Goal: Task Accomplishment & Management: Use online tool/utility

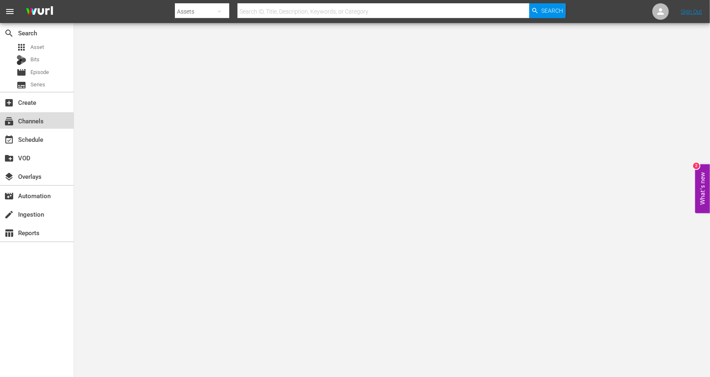
click at [46, 126] on div "subscriptions Channels" at bounding box center [37, 120] width 74 height 16
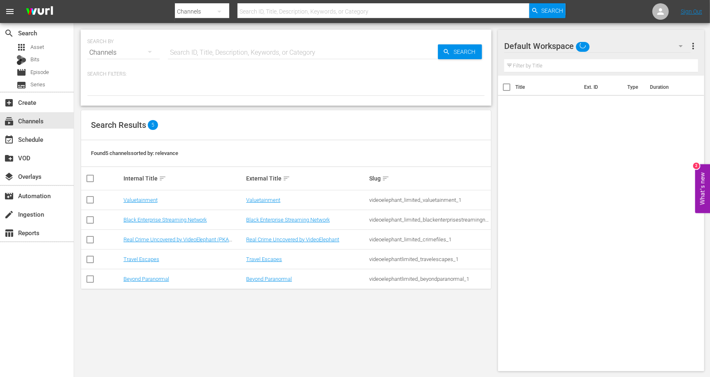
click at [91, 217] on input "checkbox" at bounding box center [90, 222] width 10 height 10
checkbox input "true"
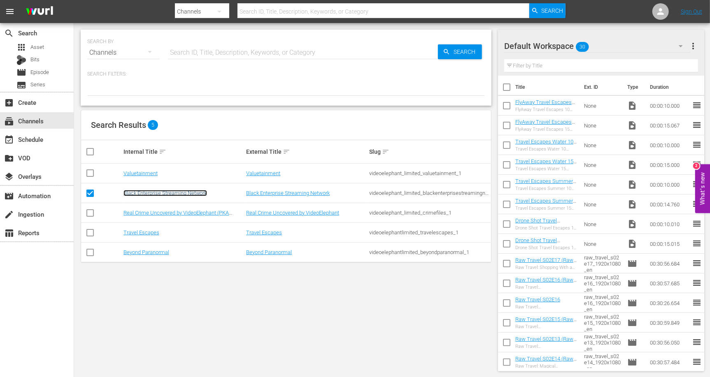
click at [142, 191] on link "Black Enterprise Streaming Network" at bounding box center [165, 193] width 84 height 6
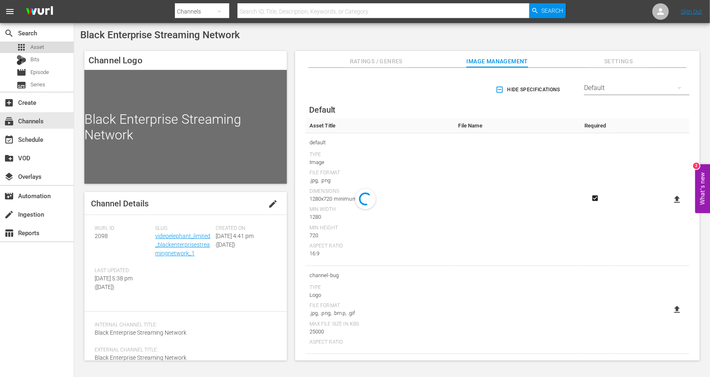
click at [53, 45] on div "apps Asset" at bounding box center [37, 48] width 74 height 12
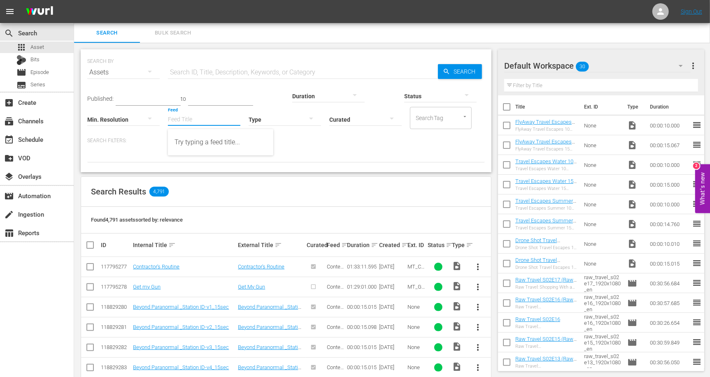
click at [189, 123] on input "Feed" at bounding box center [204, 120] width 72 height 30
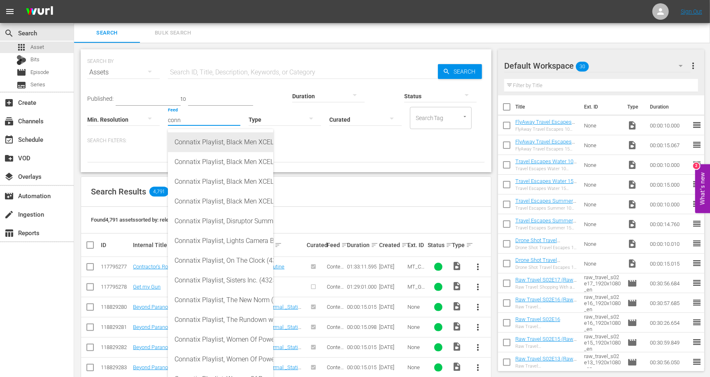
click at [231, 144] on div "Connatix Playlist, Black Men XCEL Summit 2019 Video Elephant (432583)" at bounding box center [220, 142] width 92 height 20
type input "Connatix Playlist, Black Men XCEL Summit 2019 Video Elephant (432583)"
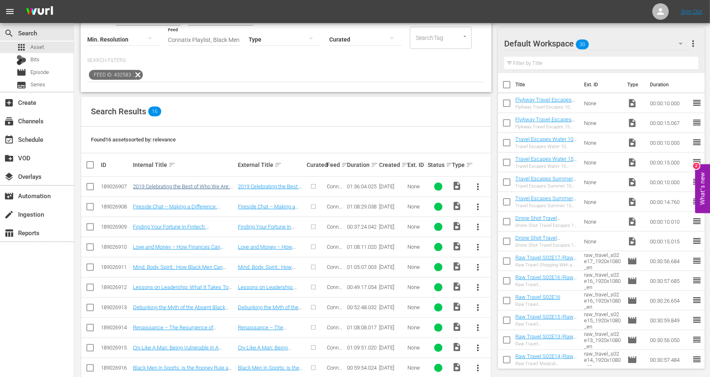
scroll to position [59, 0]
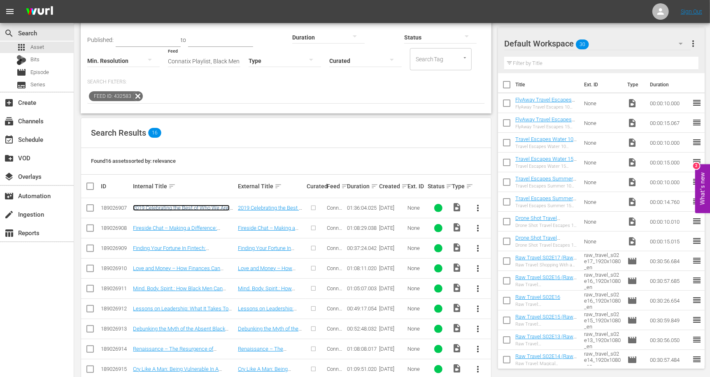
click at [196, 208] on link "2019 Celebrating the Best of Who We Are: The 3rd Annual XCEL Awards" at bounding box center [181, 211] width 97 height 12
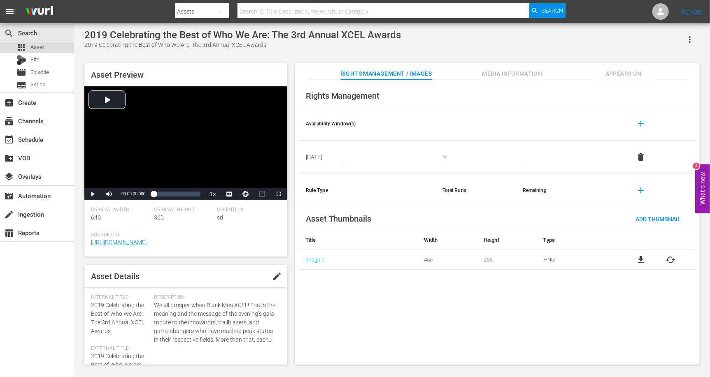
click at [28, 47] on div "apps Asset" at bounding box center [30, 48] width 28 height 12
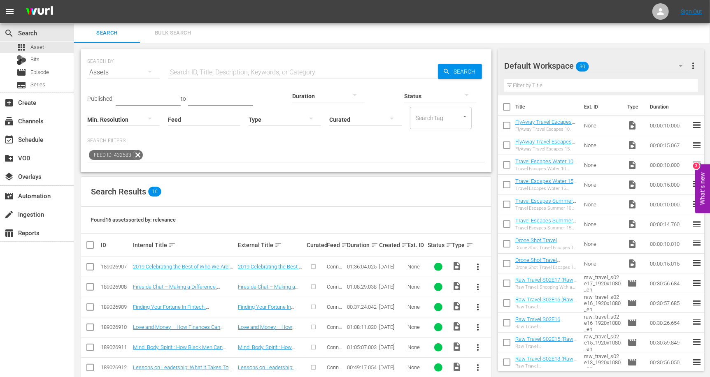
click at [88, 284] on input "checkbox" at bounding box center [90, 289] width 10 height 10
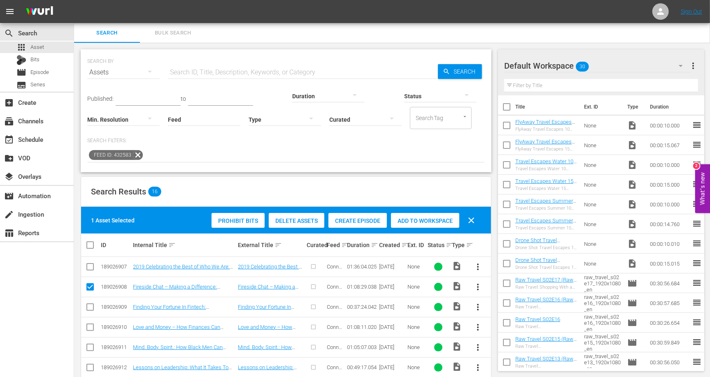
click at [371, 224] on span "Create Episode" at bounding box center [357, 221] width 58 height 7
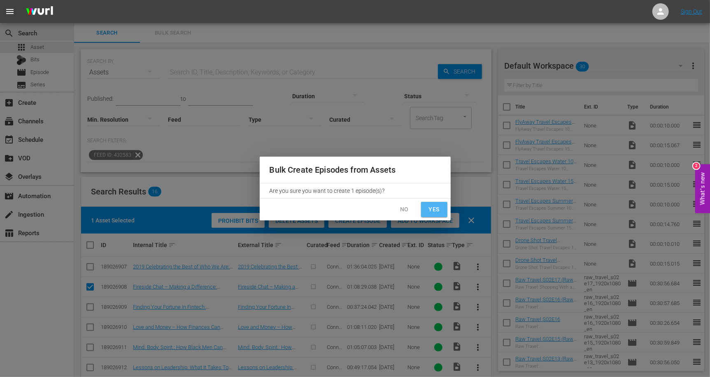
click at [437, 206] on span "Yes" at bounding box center [433, 209] width 13 height 10
checkbox input "false"
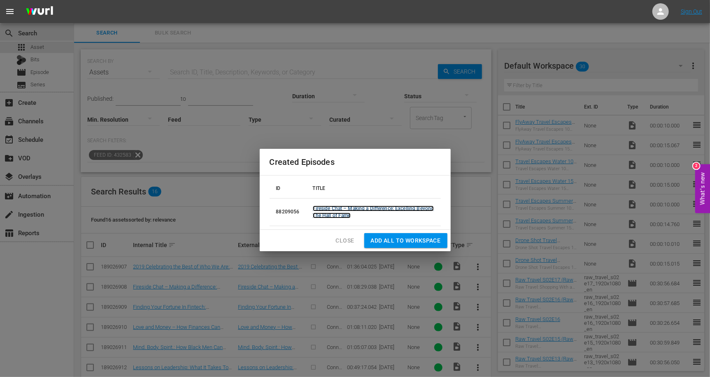
click at [402, 207] on link "Fireside Chat – Making a Difference: Excelling Beyond The Hall of Fame" at bounding box center [373, 212] width 121 height 13
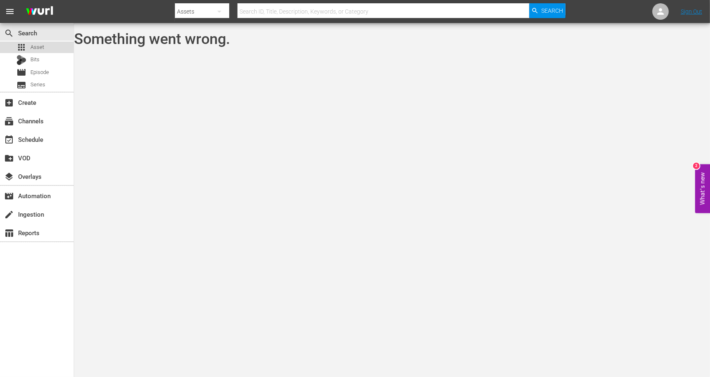
click at [58, 47] on div "apps Asset" at bounding box center [37, 48] width 74 height 12
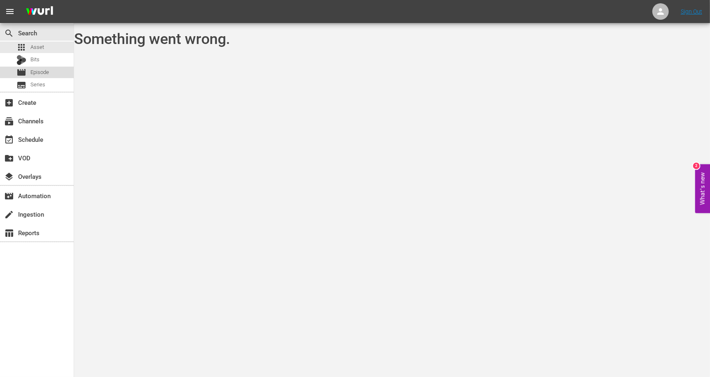
click at [51, 75] on div "movie Episode" at bounding box center [37, 73] width 74 height 12
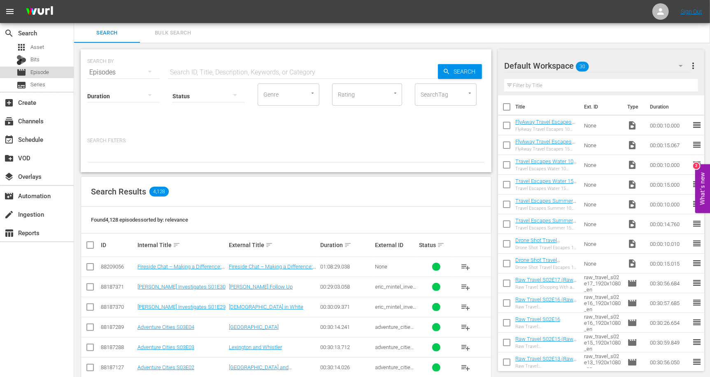
click at [51, 76] on div "movie Episode" at bounding box center [37, 73] width 74 height 12
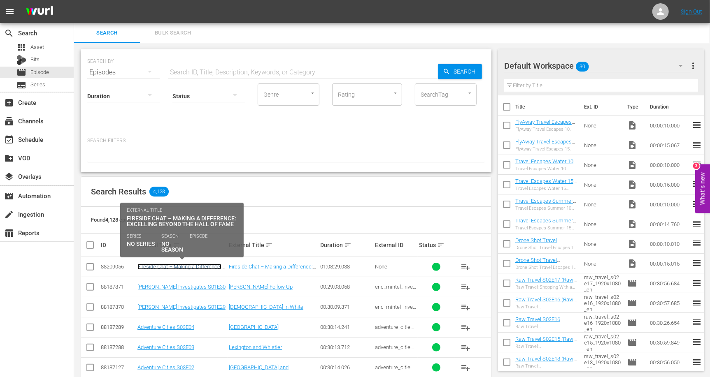
click at [202, 268] on link "Fireside Chat – Making a Difference: Excelling Beyond The Hall of Fame" at bounding box center [179, 270] width 84 height 12
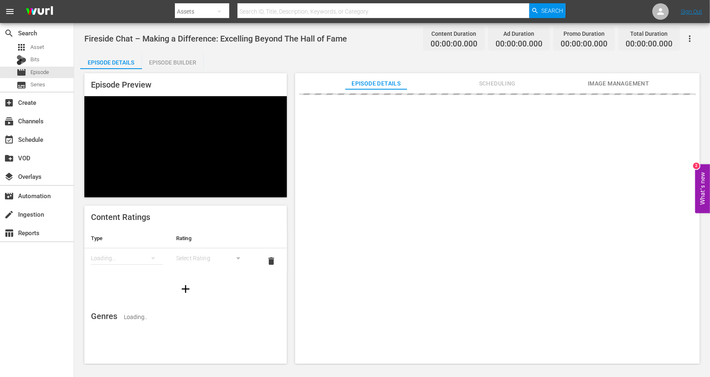
click at [182, 65] on div "Episode Builder" at bounding box center [173, 63] width 62 height 20
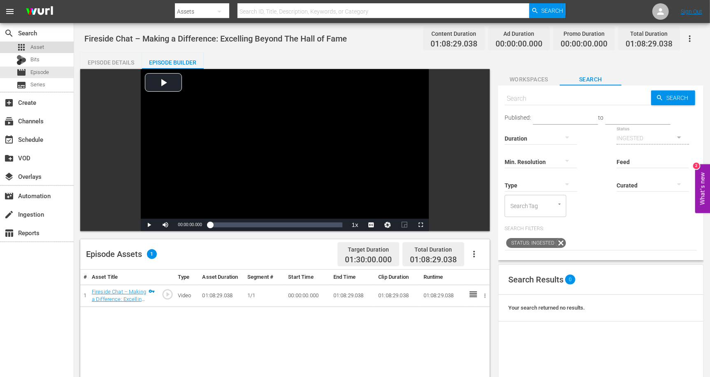
click at [48, 49] on div "apps Asset" at bounding box center [37, 48] width 74 height 12
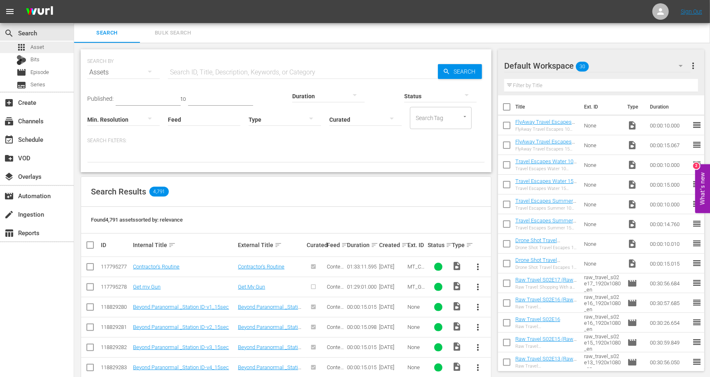
click at [39, 46] on span "Asset" at bounding box center [37, 47] width 14 height 8
